Goal: Task Accomplishment & Management: Manage account settings

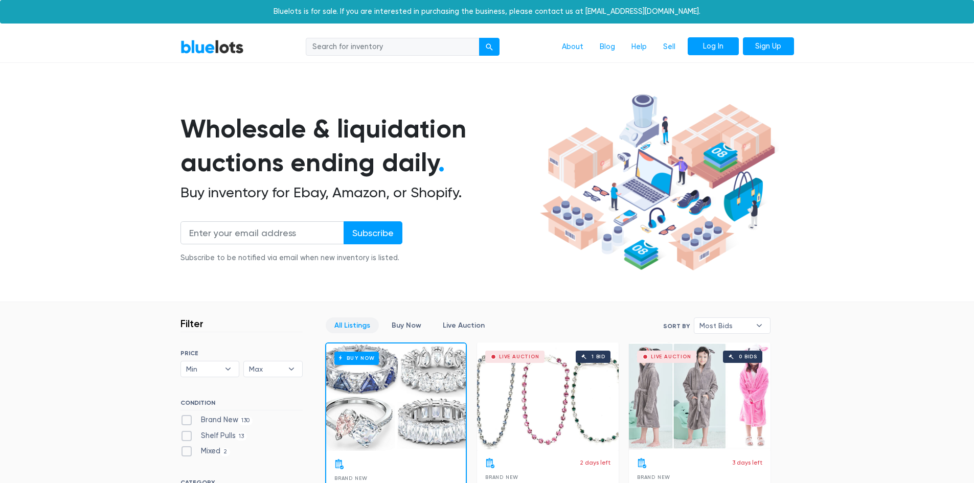
click at [710, 47] on link "Log In" at bounding box center [713, 46] width 51 height 18
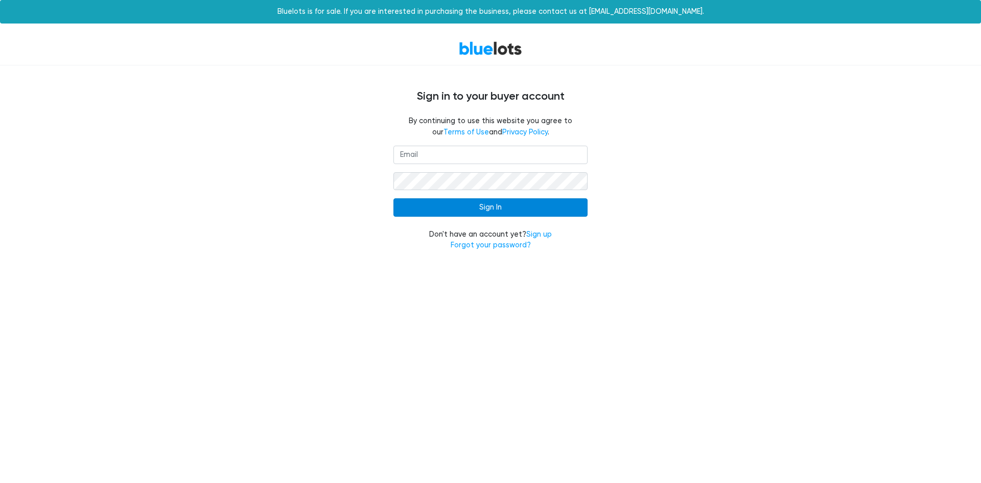
type input "[EMAIL_ADDRESS][DOMAIN_NAME]"
click at [427, 207] on input "Sign In" at bounding box center [491, 207] width 194 height 18
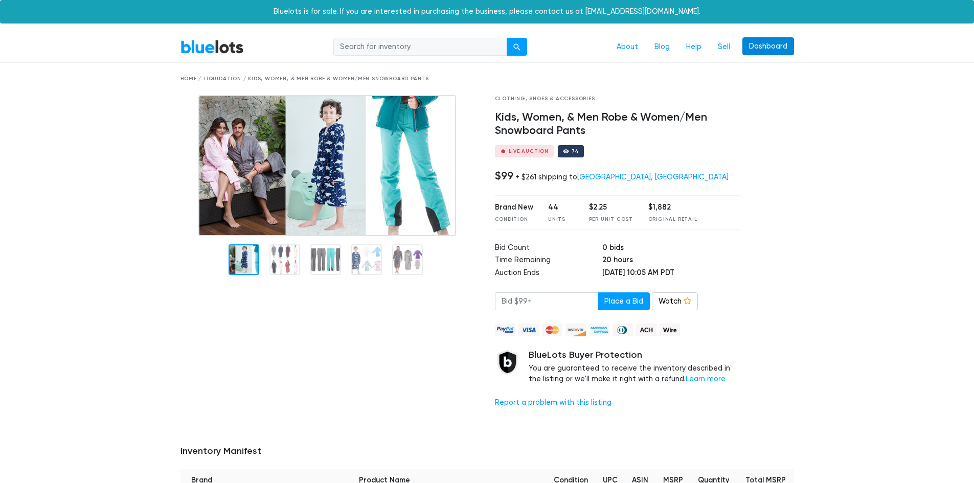
click at [765, 53] on link "Dashboard" at bounding box center [768, 46] width 52 height 18
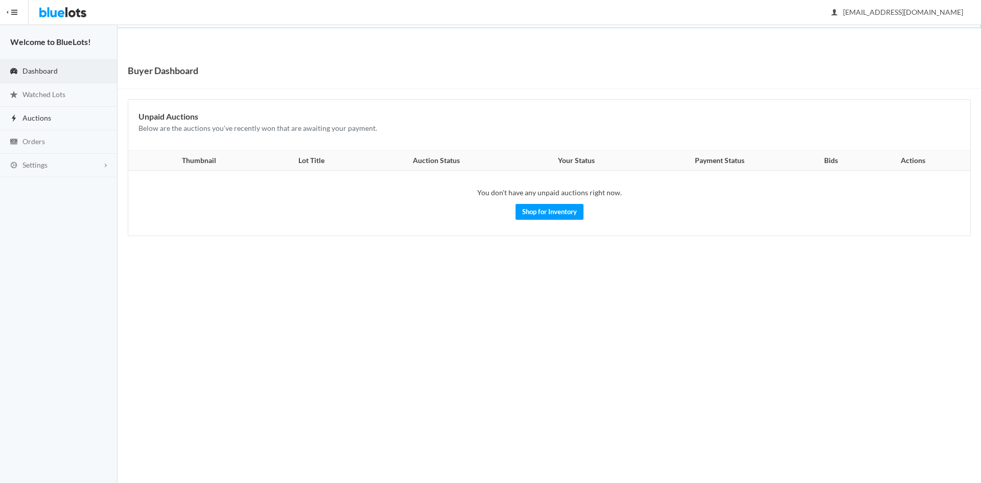
click at [29, 123] on link "Auctions" at bounding box center [59, 119] width 118 height 24
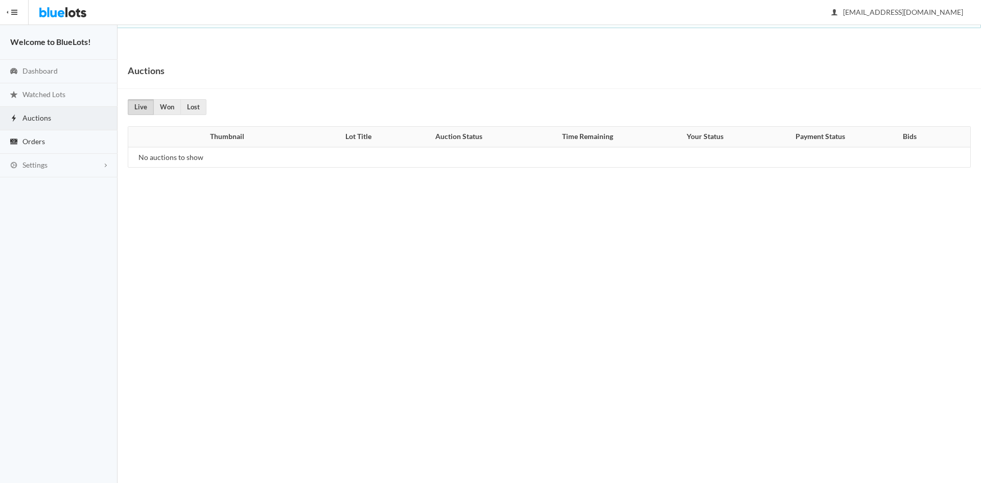
click at [31, 146] on link "Orders" at bounding box center [59, 142] width 118 height 24
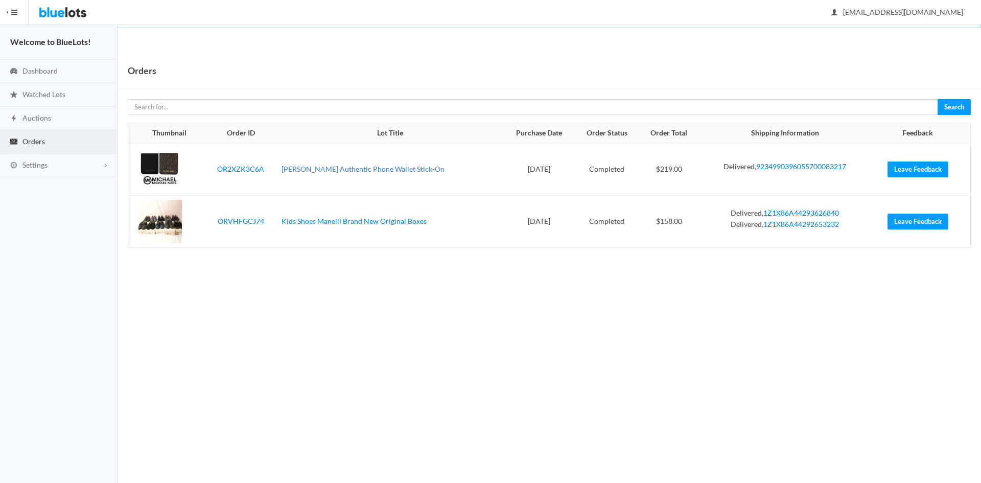
click at [363, 168] on link "[PERSON_NAME] Authentic Phone Wallet Stick-On" at bounding box center [363, 169] width 163 height 9
